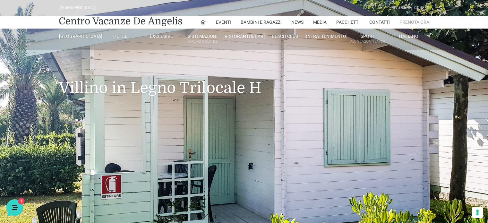
click at [411, 21] on link "Prenota Ora" at bounding box center [414, 22] width 30 height 13
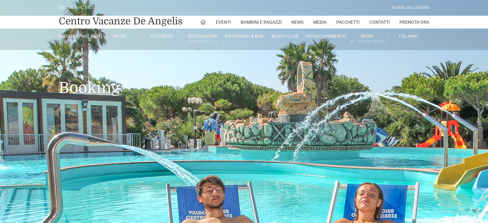
type input "10/08/2025"
type input "11/08/2025"
click at [380, 21] on link "Contatti" at bounding box center [379, 22] width 21 height 13
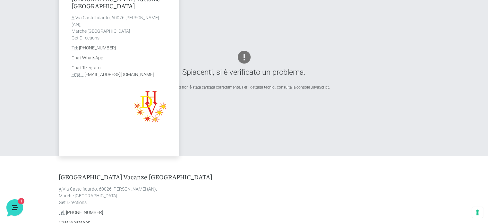
scroll to position [125, 0]
